Goal: Navigation & Orientation: Go to known website

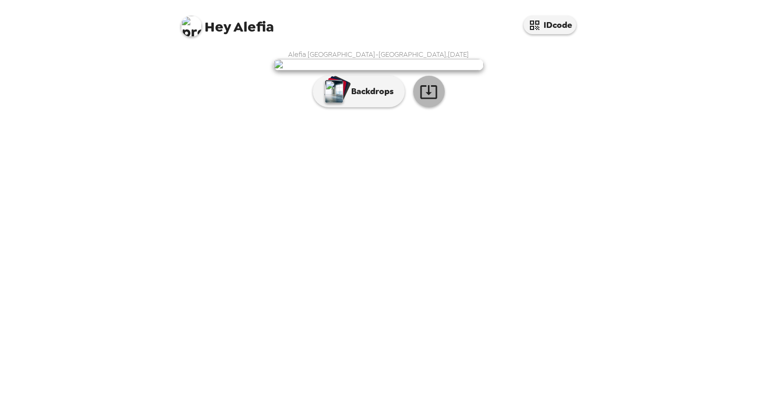
click at [429, 101] on icon "button" at bounding box center [428, 92] width 18 height 18
